Goal: Task Accomplishment & Management: Complete application form

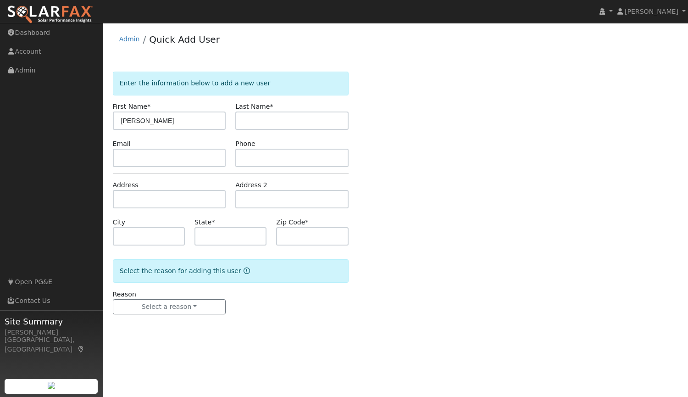
type input "[PERSON_NAME]"
click at [317, 123] on input "text" at bounding box center [291, 120] width 113 height 18
type input "[GEOGRAPHIC_DATA]"
click at [142, 150] on input "text" at bounding box center [169, 158] width 113 height 18
click at [188, 159] on input "text" at bounding box center [169, 158] width 113 height 18
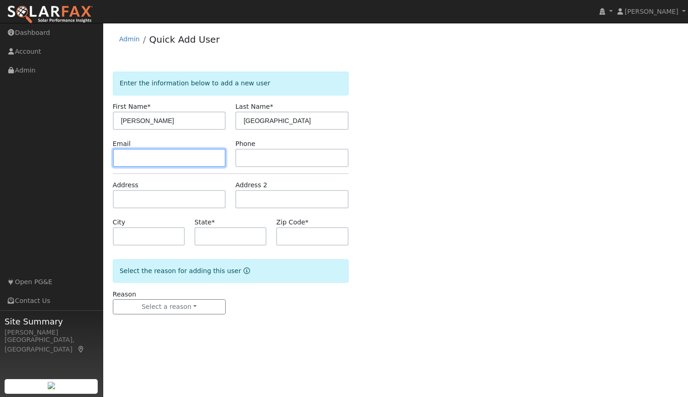
paste input "Charlottemacauyag@gmail.com"
type input "Charlottemacauyag@gmail.com"
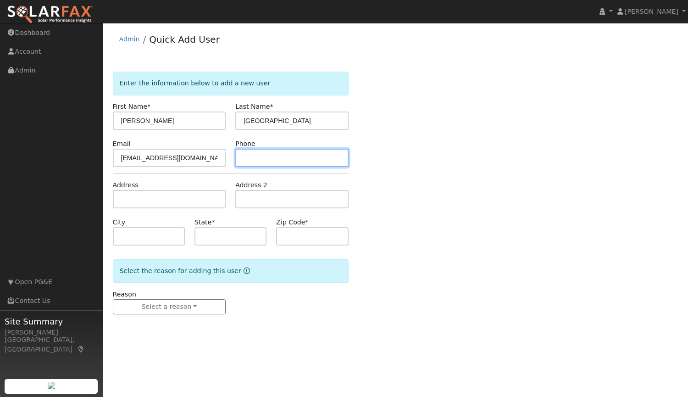
click at [271, 155] on input "text" at bounding box center [291, 158] width 113 height 18
paste input "(424) 298-7373"
type input "(424) 298-7373"
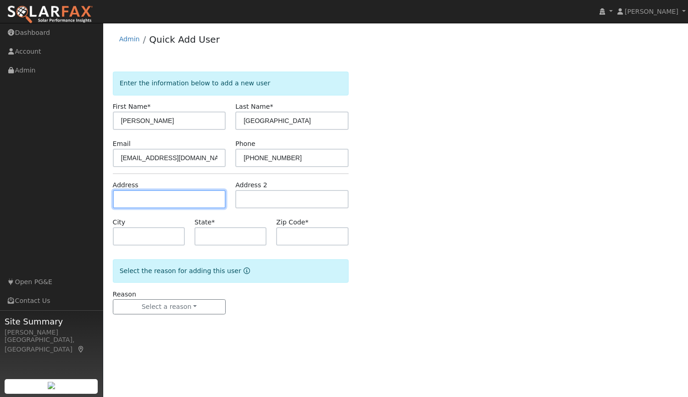
click at [168, 201] on input "text" at bounding box center [169, 199] width 113 height 18
click at [173, 198] on input "text" at bounding box center [169, 199] width 113 height 18
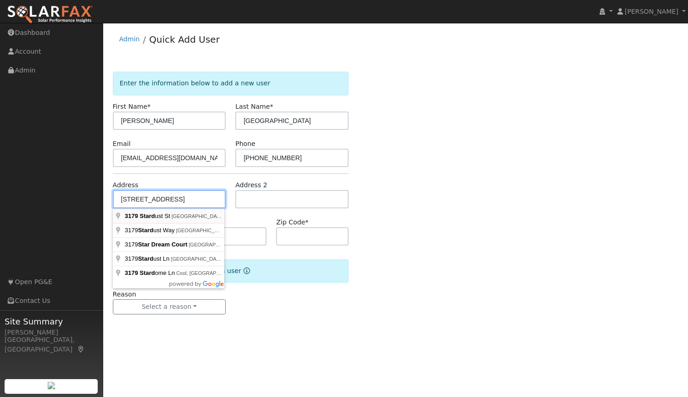
type input "3179 Stardust Street"
type input "Rocklin"
type input "CA"
type input "95677"
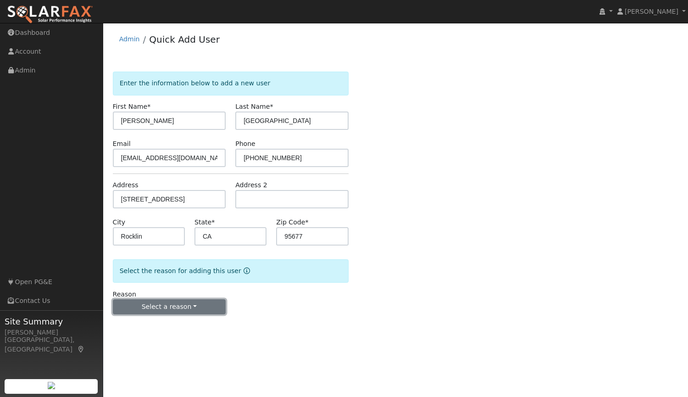
click at [182, 309] on button "Select a reason" at bounding box center [169, 307] width 113 height 16
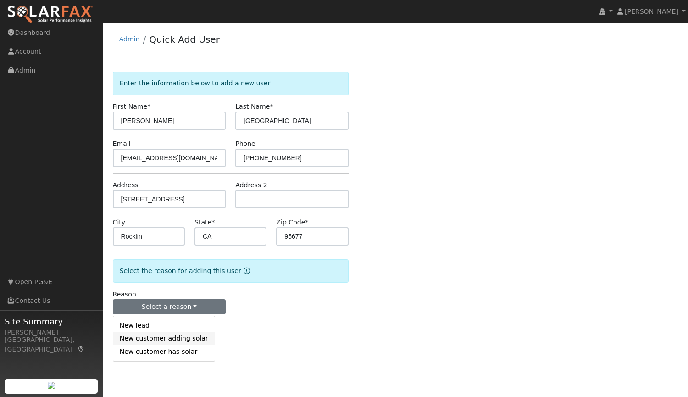
click at [177, 342] on link "New customer adding solar" at bounding box center [163, 338] width 101 height 13
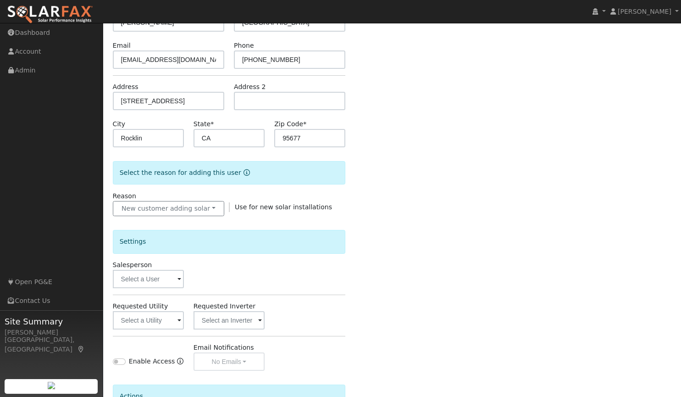
scroll to position [103, 0]
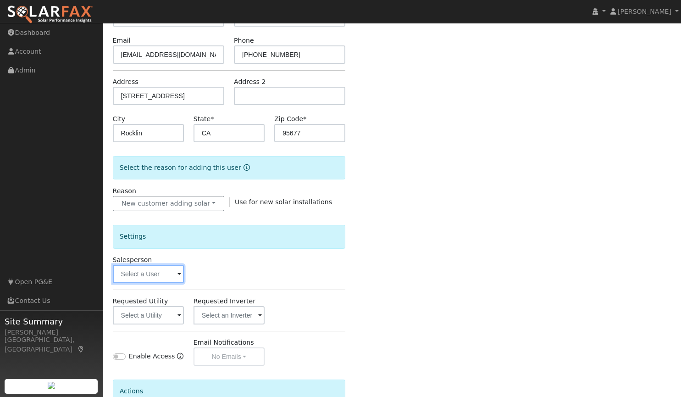
click at [175, 274] on input "text" at bounding box center [148, 274] width 71 height 18
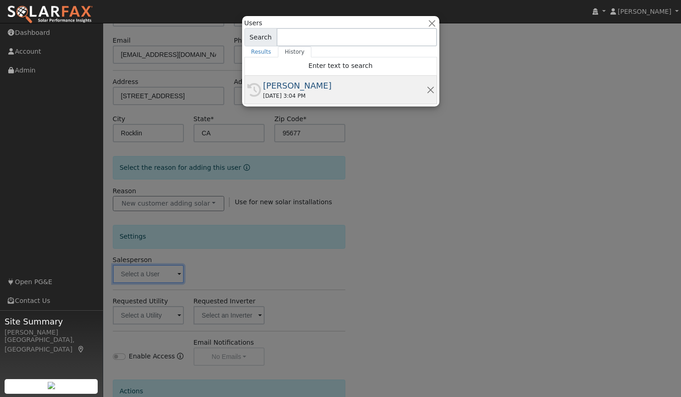
click at [296, 89] on div "[PERSON_NAME]" at bounding box center [344, 85] width 163 height 12
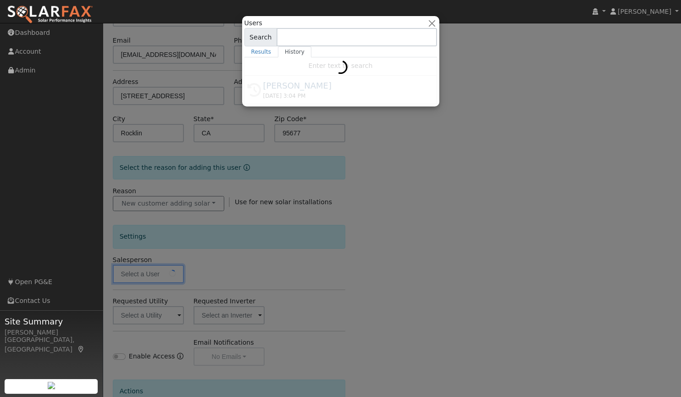
type input "[PERSON_NAME]"
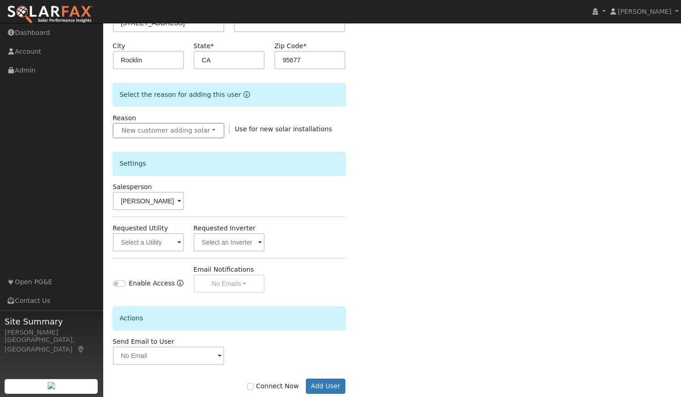
scroll to position [196, 0]
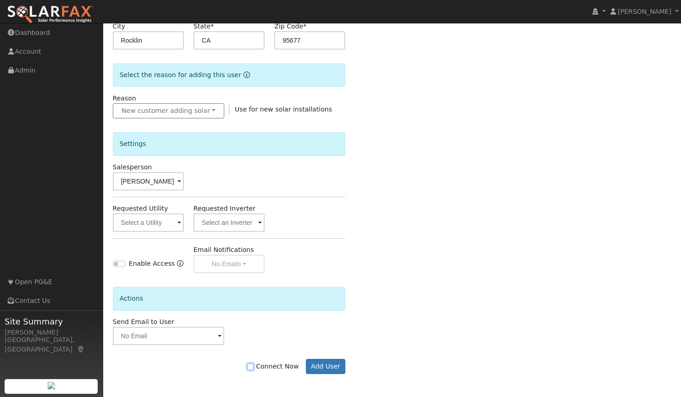
click at [254, 365] on input "Connect Now" at bounding box center [250, 366] width 6 height 6
checkbox input "true"
click at [324, 366] on button "Add User" at bounding box center [326, 367] width 40 height 16
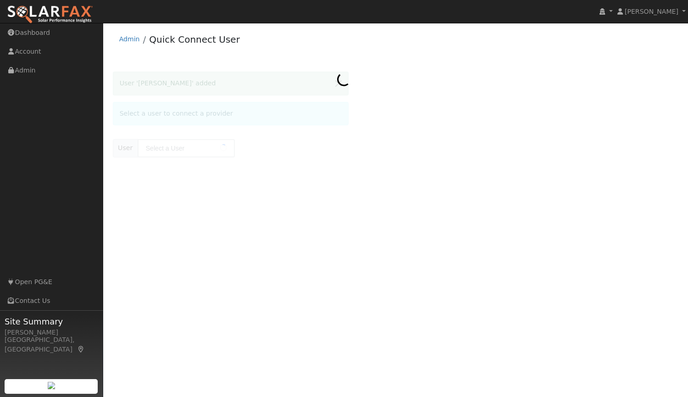
type input "[PERSON_NAME]"
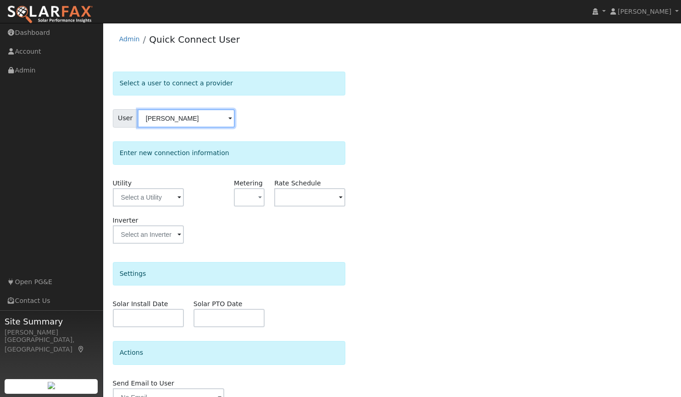
scroll to position [48, 0]
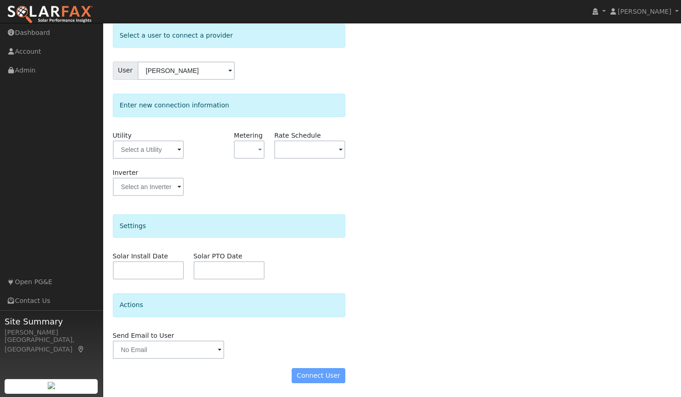
click at [315, 379] on div "Connect User" at bounding box center [229, 376] width 243 height 16
click at [316, 378] on div "Connect User" at bounding box center [229, 376] width 243 height 16
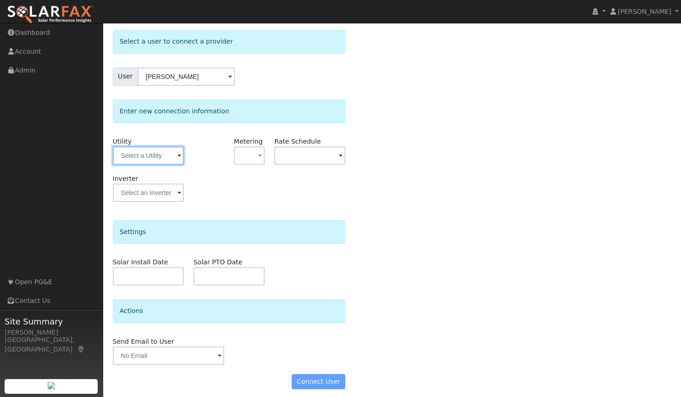
click at [141, 151] on input "text" at bounding box center [148, 155] width 71 height 18
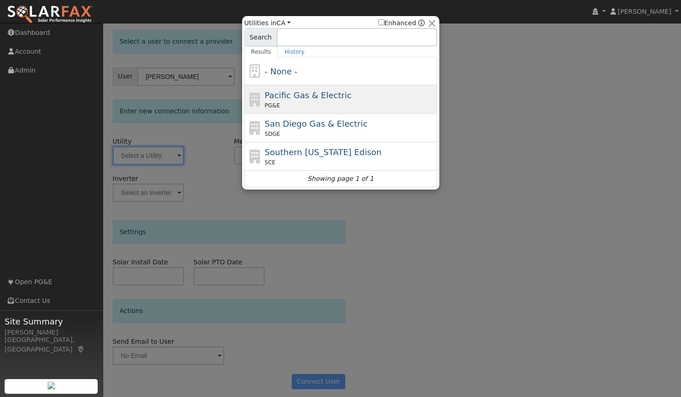
click at [346, 101] on div "Pacific Gas & Electric PG&E" at bounding box center [350, 99] width 170 height 21
type input "PG&E"
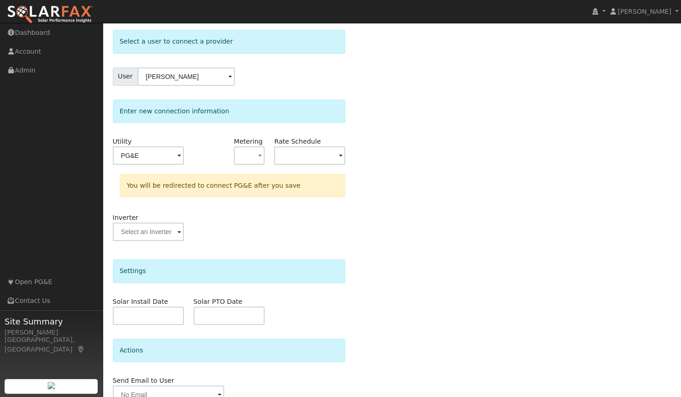
click at [414, 297] on div "Select a user to connect a provider User [PERSON_NAME] Account Default Account …" at bounding box center [392, 233] width 559 height 407
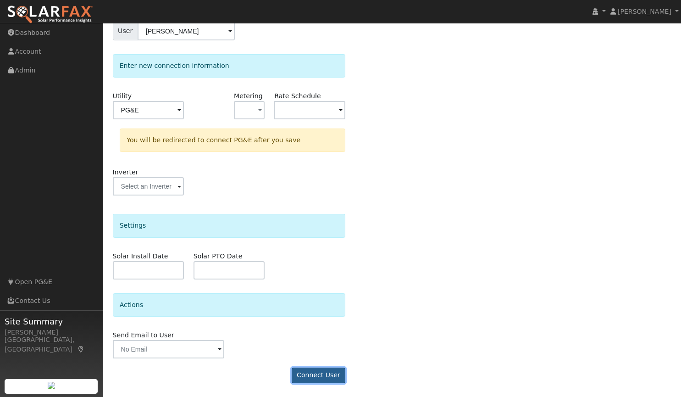
click at [320, 378] on button "Connect User" at bounding box center [319, 375] width 54 height 16
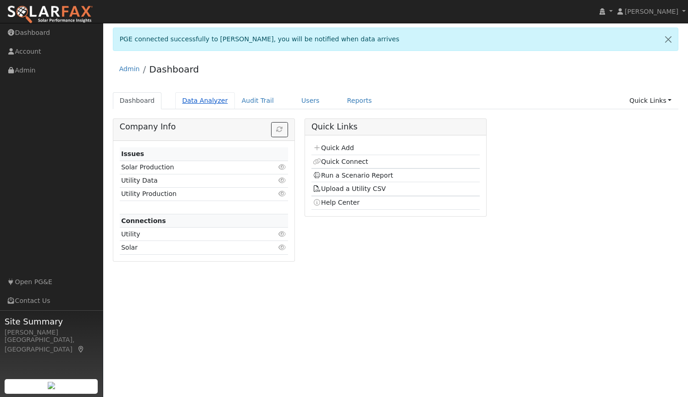
click at [190, 100] on link "Data Analyzer" at bounding box center [205, 100] width 60 height 17
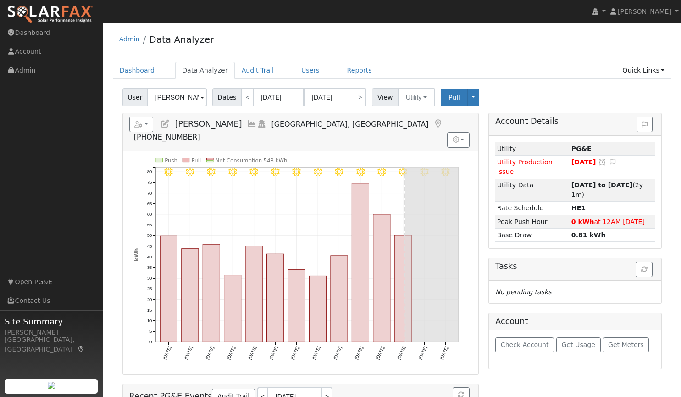
click at [193, 97] on input "[PERSON_NAME]" at bounding box center [177, 97] width 60 height 18
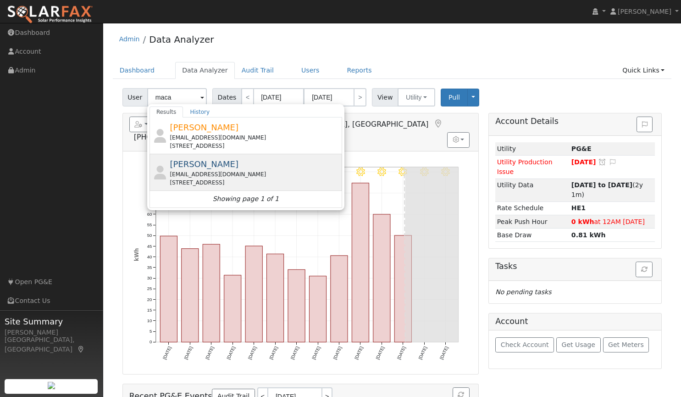
click at [203, 164] on span "[PERSON_NAME]" at bounding box center [204, 164] width 69 height 10
type input "[PERSON_NAME]"
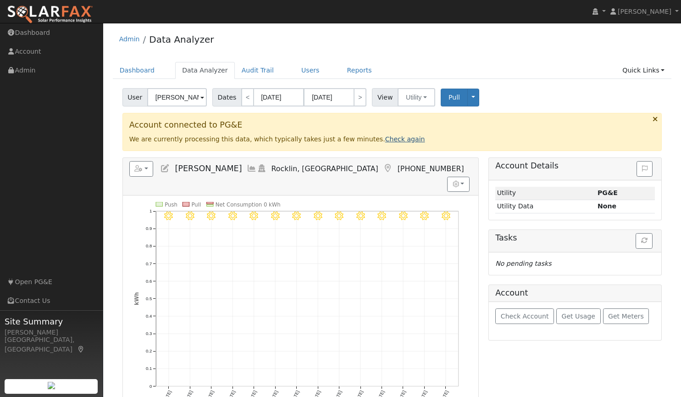
click at [385, 139] on link "Check again" at bounding box center [405, 138] width 40 height 7
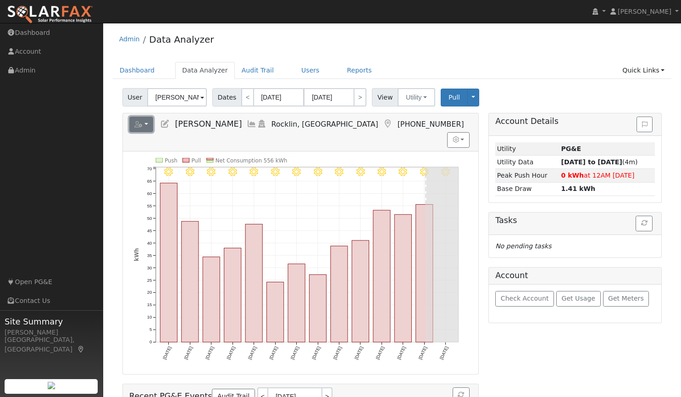
click at [148, 122] on button "button" at bounding box center [141, 124] width 24 height 16
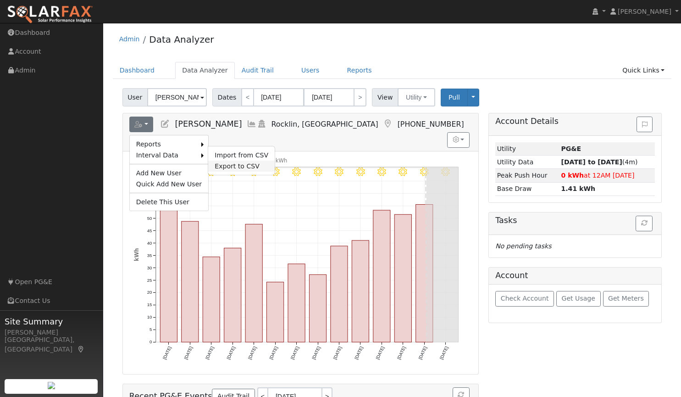
click at [230, 165] on link "Export to CSV" at bounding box center [241, 165] width 66 height 11
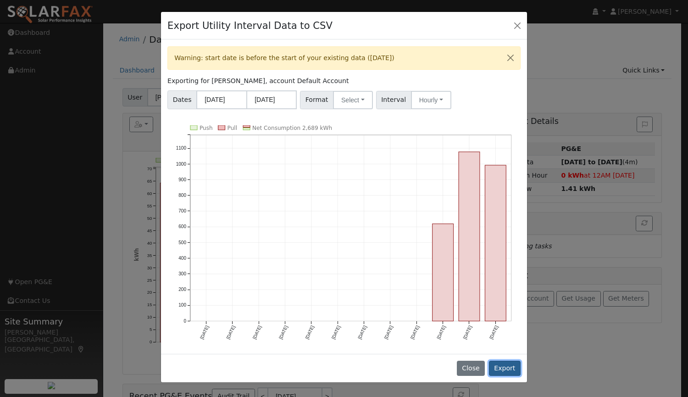
click at [501, 368] on button "Export" at bounding box center [505, 368] width 32 height 16
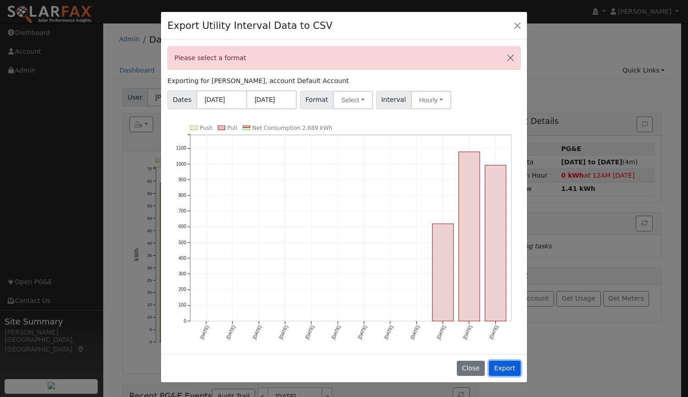
drag, startPoint x: 501, startPoint y: 368, endPoint x: 379, endPoint y: 163, distance: 237.9
click at [379, 163] on div "Export Utility Interval Data to CSV Please select a format Exporting for [PERSO…" at bounding box center [343, 196] width 367 height 371
click at [341, 94] on button "Select" at bounding box center [353, 100] width 40 height 18
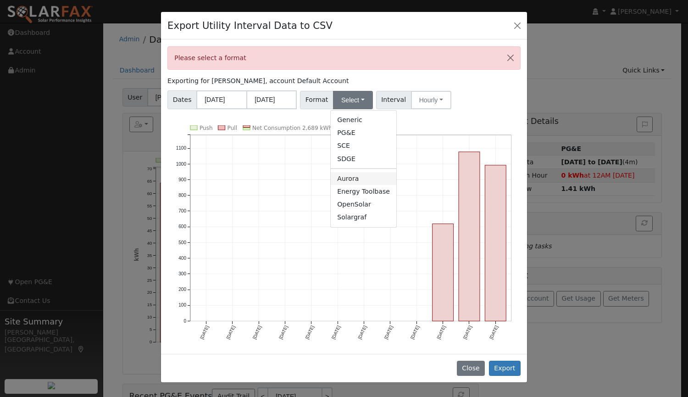
click at [361, 177] on link "Aurora" at bounding box center [364, 178] width 66 height 13
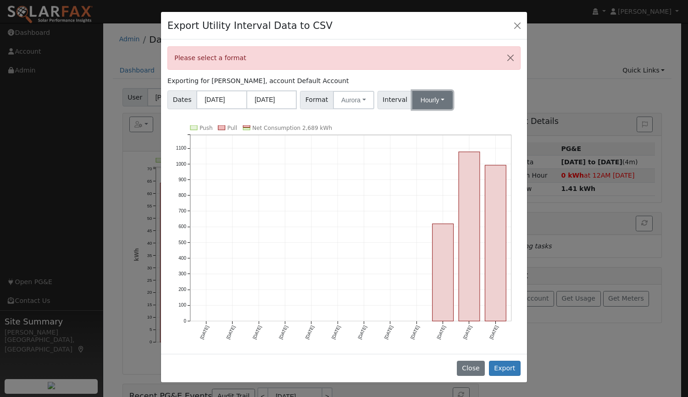
click at [422, 97] on button "Hourly" at bounding box center [432, 100] width 40 height 18
click at [425, 126] on link "15 Minute" at bounding box center [441, 120] width 64 height 13
click at [502, 363] on button "Export" at bounding box center [505, 368] width 32 height 16
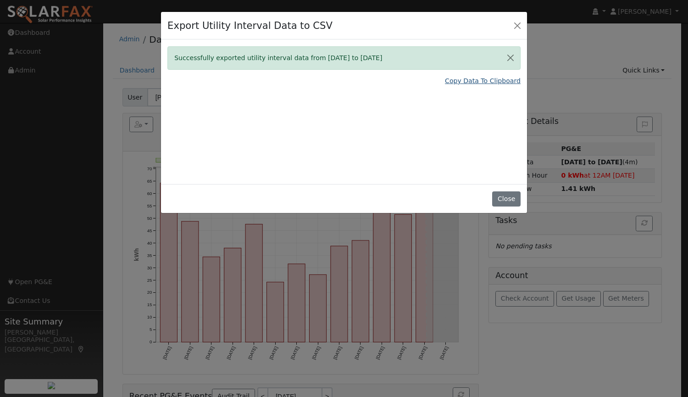
click at [486, 80] on link "Copy Data To Clipboard" at bounding box center [483, 81] width 76 height 10
